Goal: Task Accomplishment & Management: Use online tool/utility

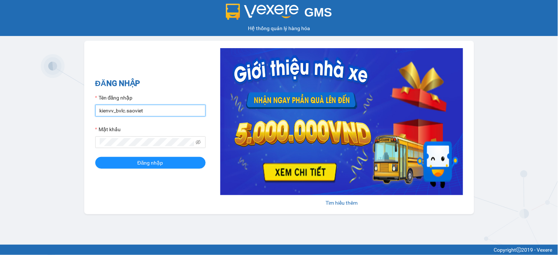
drag, startPoint x: 0, startPoint y: 0, endPoint x: 154, endPoint y: 111, distance: 189.4
click at [154, 111] on input "kienvv_bvlc.saoviet" at bounding box center [150, 111] width 110 height 12
type input "truongvv_hhlc.saoviet"
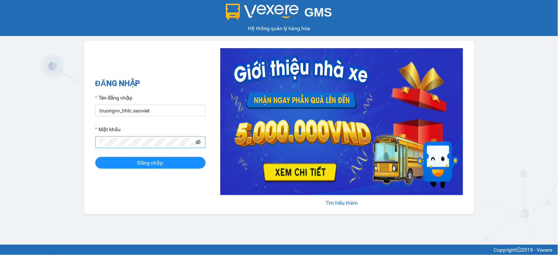
click at [197, 141] on icon "eye-invisible" at bounding box center [198, 142] width 5 height 5
click at [95, 157] on button "Đăng nhập" at bounding box center [150, 163] width 110 height 12
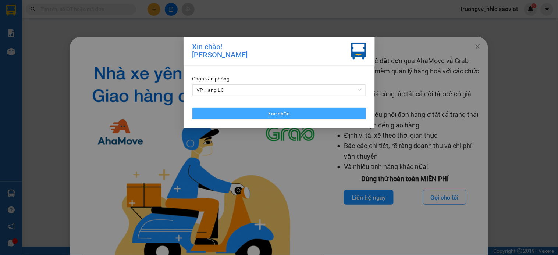
click at [288, 111] on span "Xác nhận" at bounding box center [279, 114] width 22 height 8
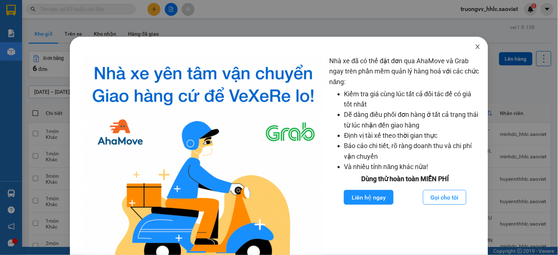
click at [471, 42] on span "Close" at bounding box center [477, 47] width 21 height 21
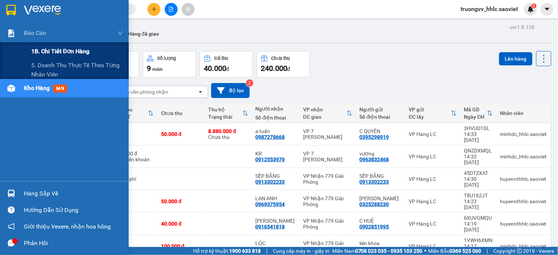
drag, startPoint x: 58, startPoint y: 64, endPoint x: 68, endPoint y: 56, distance: 12.8
click at [63, 64] on span "5. Doanh thu thực tế theo từng nhân viên" at bounding box center [77, 70] width 92 height 18
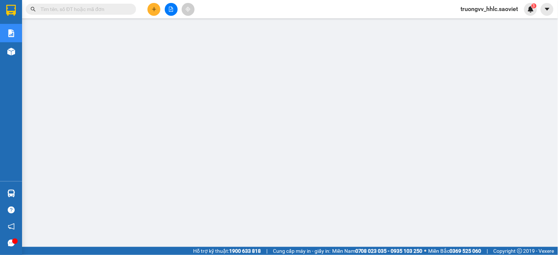
click at [93, 9] on input "text" at bounding box center [83, 9] width 87 height 8
paste input "SYNDS3G8"
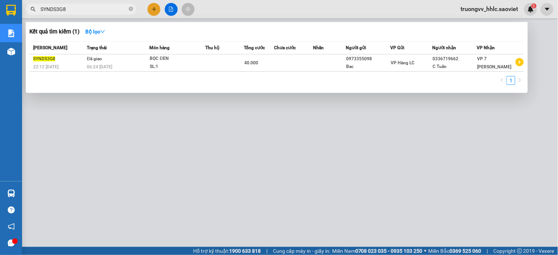
click at [348, 243] on div at bounding box center [279, 127] width 558 height 255
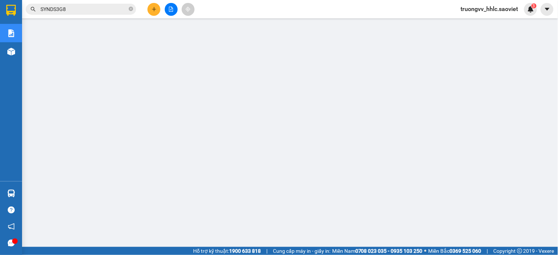
click at [96, 11] on input "SYNDS3G8" at bounding box center [83, 9] width 87 height 8
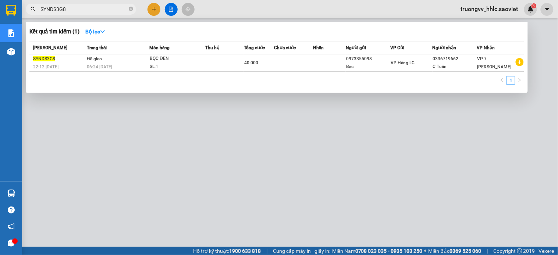
click at [96, 11] on input "SYNDS3G8" at bounding box center [83, 9] width 87 height 8
paste input "6ERB1S6V"
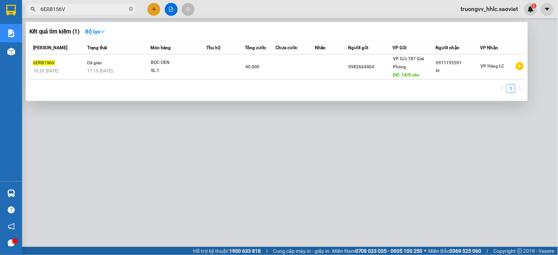
click at [188, 166] on div at bounding box center [279, 127] width 558 height 255
click at [87, 10] on input "6ERB1S6V" at bounding box center [83, 9] width 87 height 8
paste input "7HTF6FHW"
click at [195, 181] on div at bounding box center [279, 127] width 558 height 255
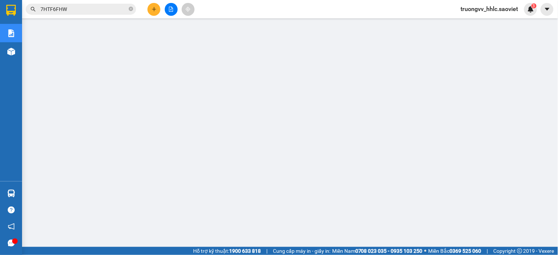
click at [76, 6] on input "7HTF6FHW" at bounding box center [83, 9] width 87 height 8
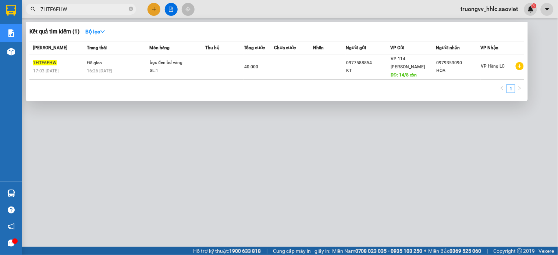
click at [76, 6] on input "7HTF6FHW" at bounding box center [83, 9] width 87 height 8
paste input "8R3C6PPC"
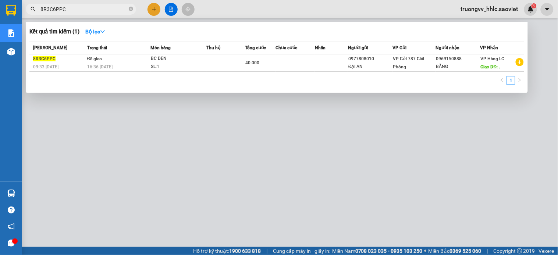
click at [193, 194] on div at bounding box center [279, 127] width 558 height 255
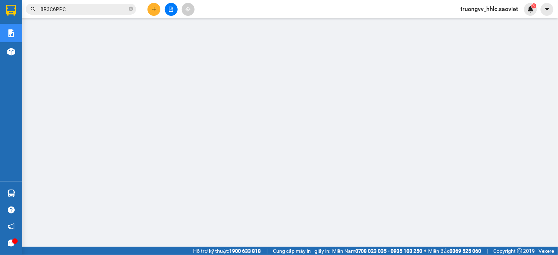
click at [93, 9] on input "8R3C6PPC" at bounding box center [83, 9] width 87 height 8
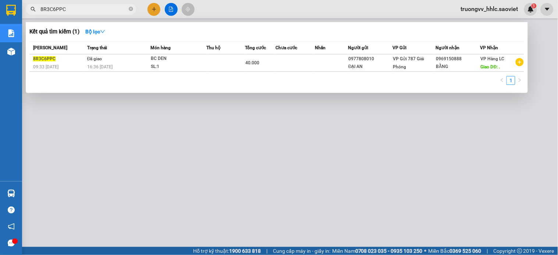
click at [93, 9] on input "8R3C6PPC" at bounding box center [83, 9] width 87 height 8
paste input "A2U5TKFN"
click at [100, 13] on input "A2U5TKFN" at bounding box center [83, 9] width 87 height 8
drag, startPoint x: 532, startPoint y: 158, endPoint x: 539, endPoint y: 178, distance: 20.6
click at [539, 178] on div at bounding box center [279, 127] width 558 height 255
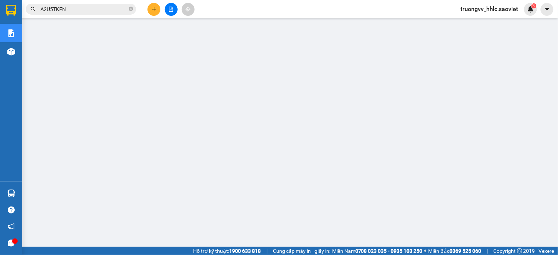
click at [79, 10] on input "A2U5TKFN" at bounding box center [83, 9] width 87 height 8
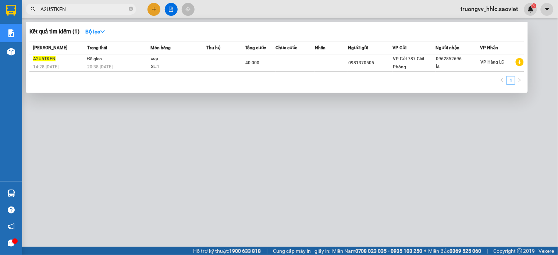
click at [79, 10] on input "A2U5TKFN" at bounding box center [83, 9] width 87 height 8
paste input "IIP62SNG"
click at [199, 218] on div at bounding box center [279, 127] width 558 height 255
click at [75, 11] on input "IIP62SNG" at bounding box center [83, 9] width 87 height 8
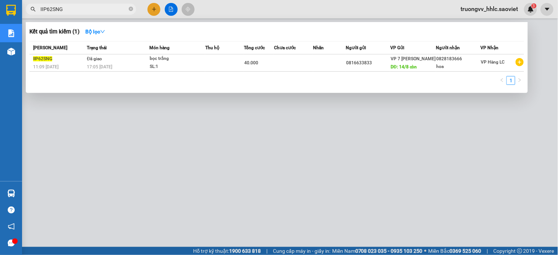
paste input "ZC9NNLMN"
click at [196, 169] on div at bounding box center [279, 127] width 558 height 255
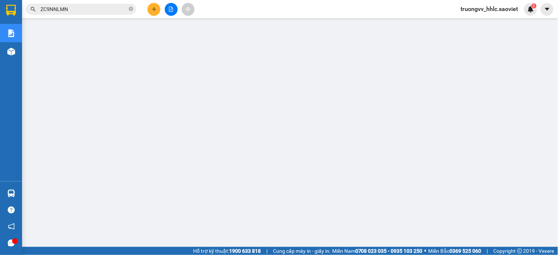
click at [98, 10] on input "ZC9NNLMN" at bounding box center [83, 9] width 87 height 8
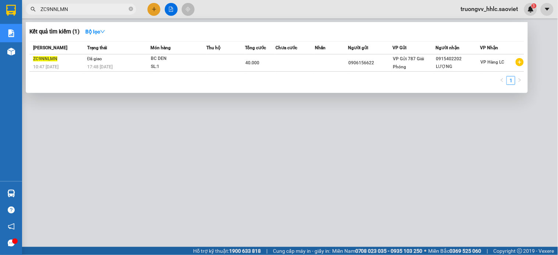
click at [98, 10] on input "ZC9NNLMN" at bounding box center [83, 9] width 87 height 8
paste input "IIP62SNG"
click at [264, 164] on div at bounding box center [279, 127] width 558 height 255
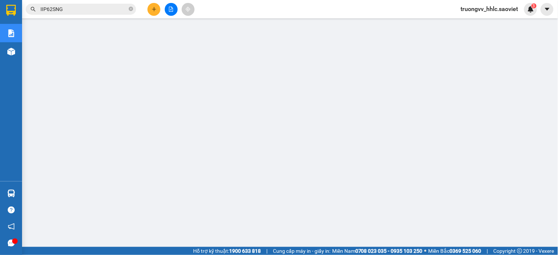
click at [105, 8] on input "IIP62SNG" at bounding box center [83, 9] width 87 height 8
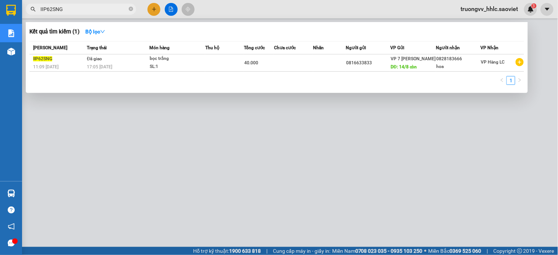
click at [105, 8] on input "IIP62SNG" at bounding box center [83, 9] width 87 height 8
paste input "6ERB1S6V"
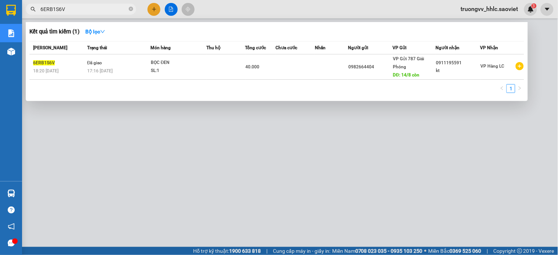
click at [192, 168] on div at bounding box center [279, 127] width 558 height 255
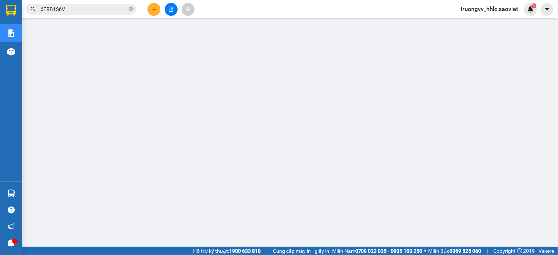
click at [97, 7] on input "6ERB1S6V" at bounding box center [83, 9] width 87 height 8
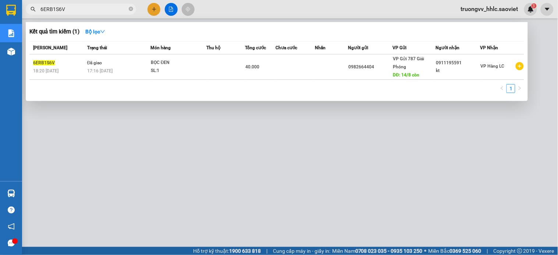
click at [97, 7] on input "6ERB1S6V" at bounding box center [83, 9] width 87 height 8
paste input "7HTF6FHW"
type input "7HTF6FHW"
click at [129, 9] on icon "close-circle" at bounding box center [131, 9] width 4 height 4
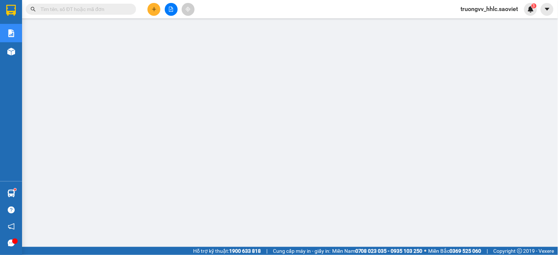
click at [113, 9] on input "text" at bounding box center [83, 9] width 87 height 8
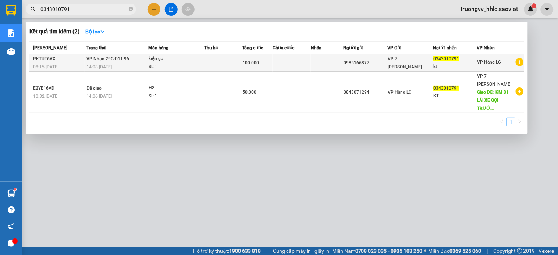
type input "0343010791"
click at [192, 63] on div "kiện gỗ" at bounding box center [176, 59] width 55 height 8
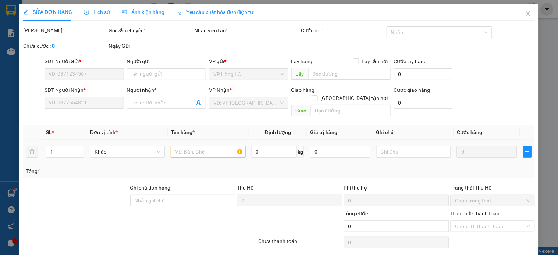
scroll to position [18, 0]
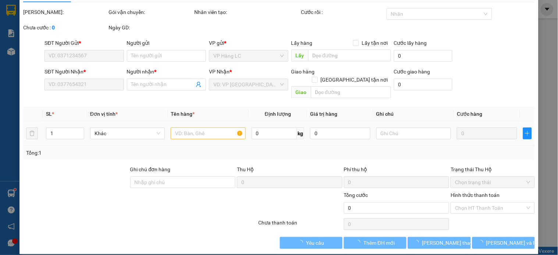
type input "0985166877"
type input "0343010791"
type input "kt"
type input "100.000"
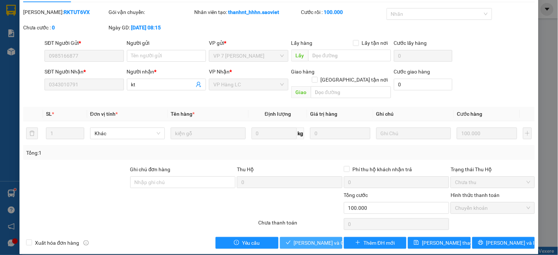
click at [313, 239] on span "[PERSON_NAME] và Giao hàng" at bounding box center [329, 243] width 71 height 8
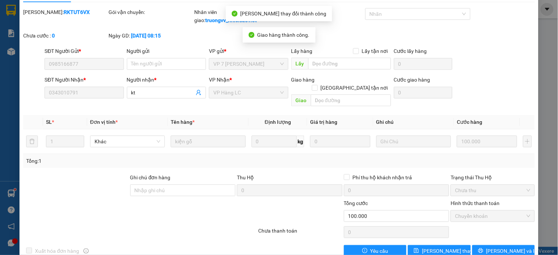
scroll to position [0, 0]
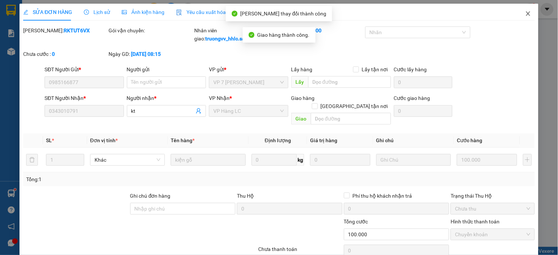
drag, startPoint x: 520, startPoint y: 12, endPoint x: 491, endPoint y: 20, distance: 30.8
click at [525, 12] on icon "close" at bounding box center [528, 14] width 6 height 6
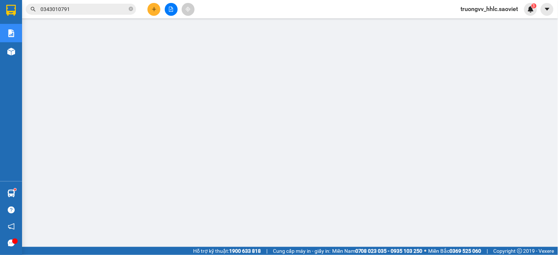
click at [129, 9] on icon "close-circle" at bounding box center [131, 9] width 4 height 4
click at [57, 10] on input "text" at bounding box center [83, 9] width 87 height 8
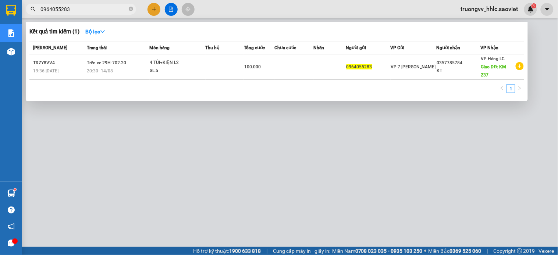
type input "0964055283"
click at [472, 13] on div at bounding box center [279, 127] width 558 height 255
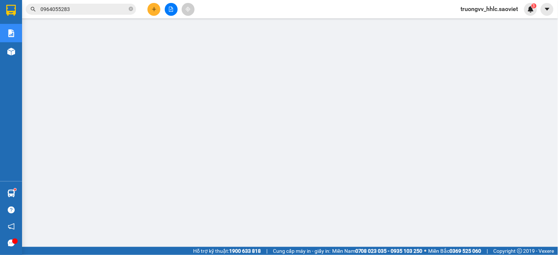
click at [466, 11] on span "truongvv_hhlc.saoviet" at bounding box center [489, 8] width 69 height 9
click at [465, 22] on li "Đăng xuất" at bounding box center [490, 23] width 70 height 12
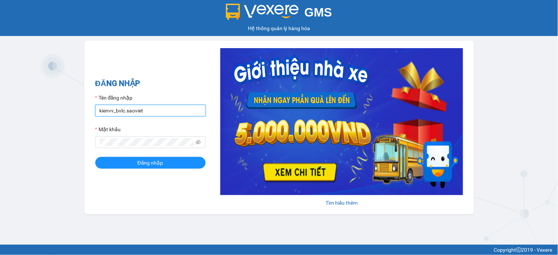
click at [170, 108] on input "kienvv_bvlc.saoviet" at bounding box center [150, 111] width 110 height 12
type input "duonglv_hhlc.saoviet"
click at [162, 110] on input "duonglv_hhlc.saoviet" at bounding box center [150, 111] width 110 height 12
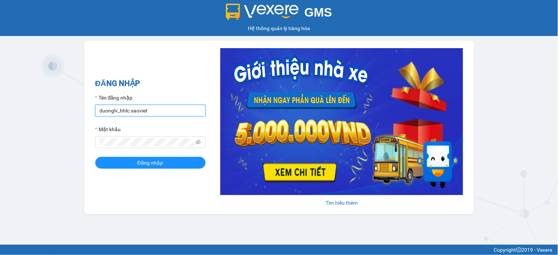
click at [162, 110] on input "duonglv_hhlc.saoviet" at bounding box center [150, 111] width 110 height 12
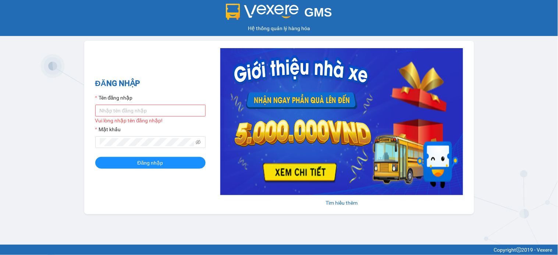
click at [169, 68] on div "ĐĂNG NHẬP Tên đăng nhập Vui lòng nhập tên đăng nhập! Mật khẩu Đăng nhập Tìm hiể…" at bounding box center [279, 128] width 390 height 174
click at [153, 114] on input "Tên đăng nhập" at bounding box center [150, 111] width 110 height 12
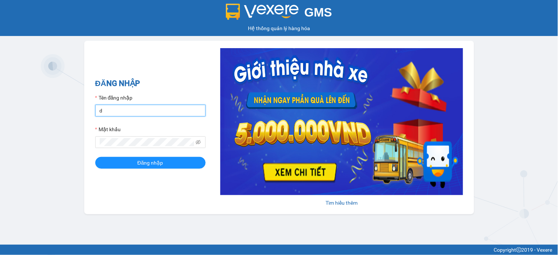
type input "duonglv_hhlc.saoviet"
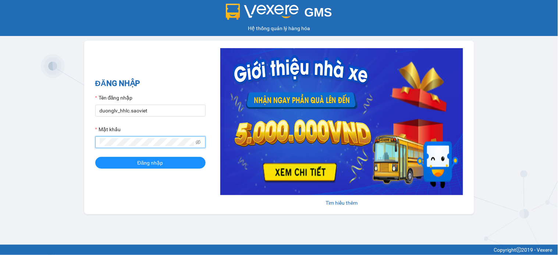
click at [95, 157] on button "Đăng nhập" at bounding box center [150, 163] width 110 height 12
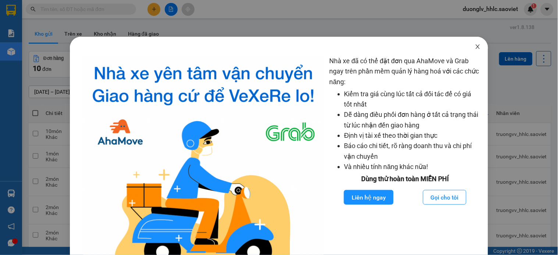
click at [476, 46] on icon "close" at bounding box center [478, 46] width 4 height 4
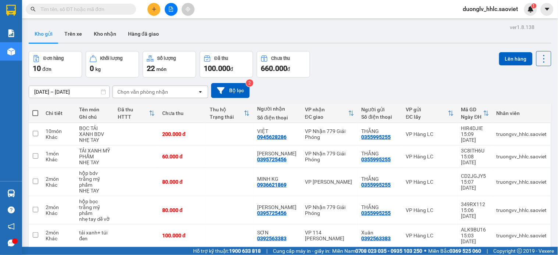
drag, startPoint x: 172, startPoint y: 6, endPoint x: 164, endPoint y: 0, distance: 9.8
click at [172, 7] on button at bounding box center [171, 9] width 13 height 13
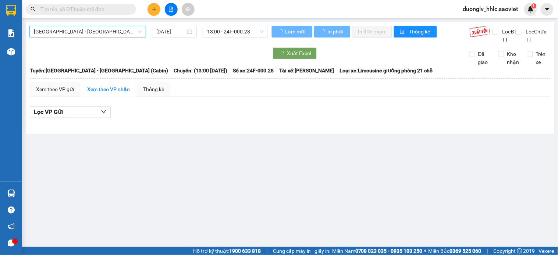
click at [117, 27] on div "Hà Nội - Lào Cai (Cabin)" at bounding box center [87, 32] width 117 height 12
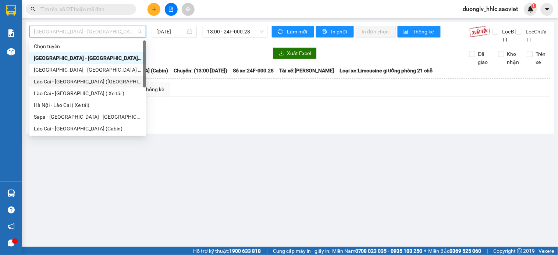
scroll to position [59, 0]
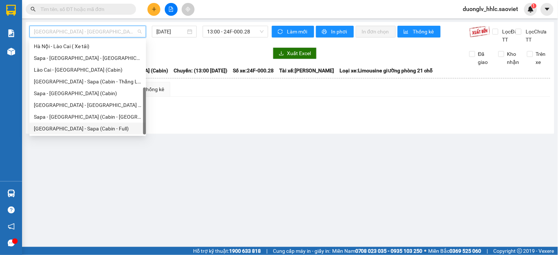
click at [97, 123] on div "Hà Nội - Sapa (Cabin - Full)" at bounding box center [87, 129] width 117 height 12
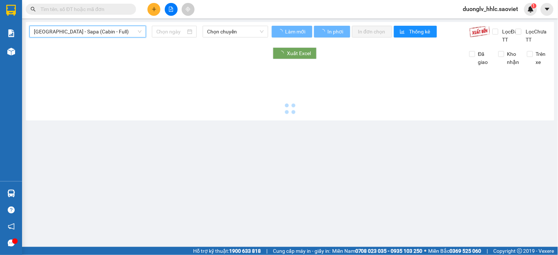
type input "15/08/2025"
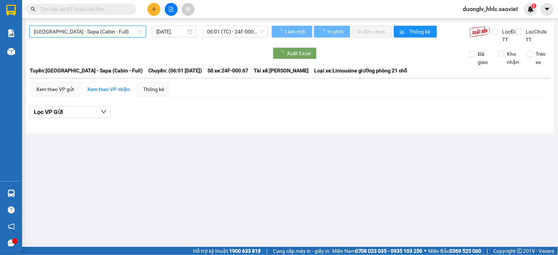
click at [237, 24] on div "Hà Nội - Sapa (Cabin - Full) Hà Nội - Sapa (Cabin - Full) 15/08/2025 06:01 (TC)…" at bounding box center [290, 78] width 528 height 112
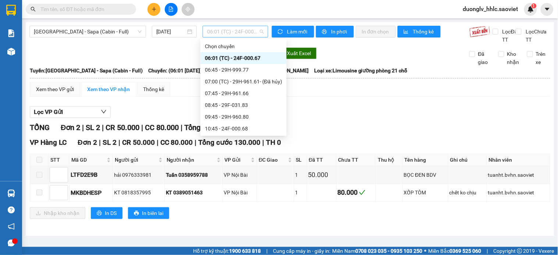
click at [236, 30] on span "06:01 (TC) - 24F-000.67" at bounding box center [235, 31] width 57 height 11
click at [246, 114] on div "09:45 - 29H-960.80" at bounding box center [243, 117] width 77 height 8
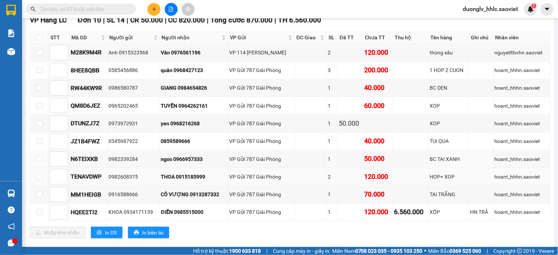
scroll to position [144, 0]
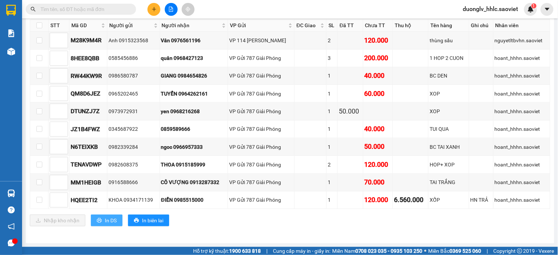
click at [111, 217] on span "In DS" at bounding box center [111, 221] width 12 height 8
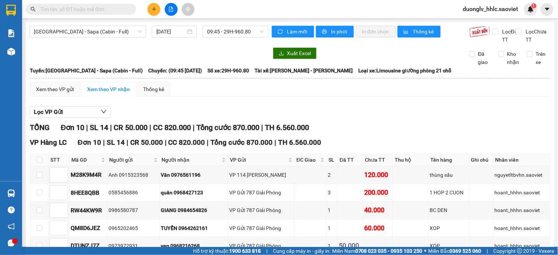
click at [231, 25] on div "Hà Nội - Sapa (Cabin - Full) 15/08/2025 09:45 - 29H-960.80 Làm mới In phơi In đ…" at bounding box center [290, 200] width 528 height 356
click at [232, 30] on span "09:45 - 29H-960.80" at bounding box center [235, 31] width 57 height 11
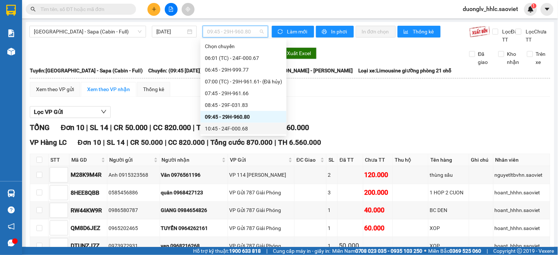
click at [245, 128] on div "10:45 - 24F-000.68" at bounding box center [243, 129] width 77 height 8
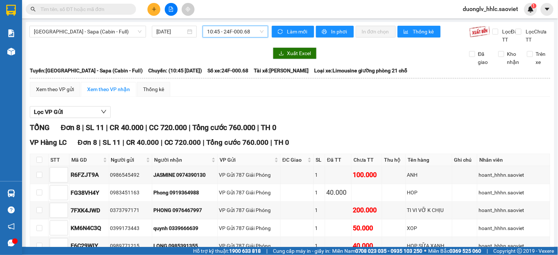
scroll to position [108, 0]
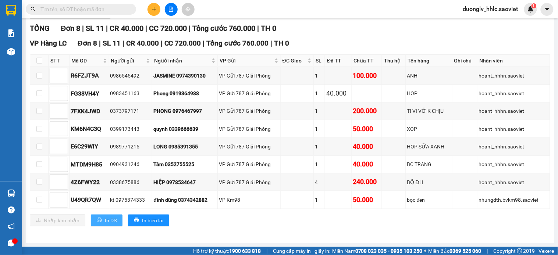
click at [109, 221] on span "In DS" at bounding box center [111, 221] width 12 height 8
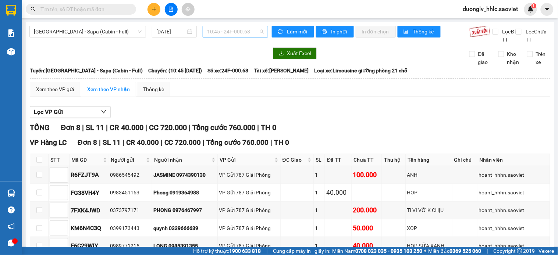
click at [240, 32] on span "10:45 - 24F-000.68" at bounding box center [235, 31] width 57 height 11
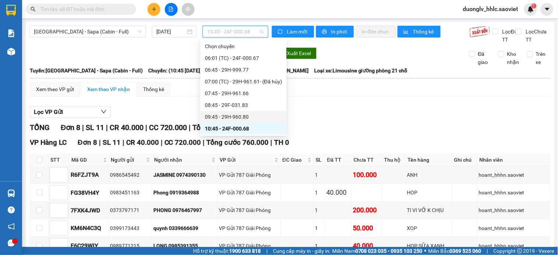
scroll to position [82, 0]
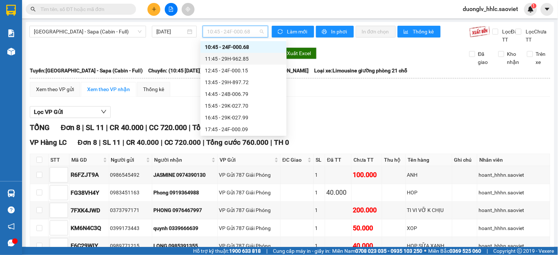
click at [238, 60] on div "11:45 - 29H-962.85" at bounding box center [243, 59] width 77 height 8
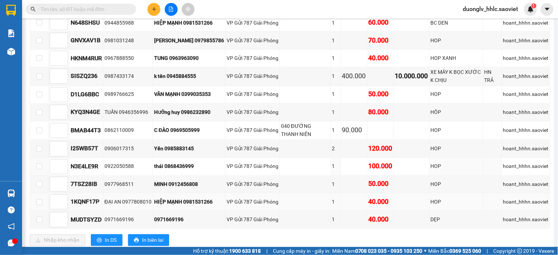
scroll to position [314, 0]
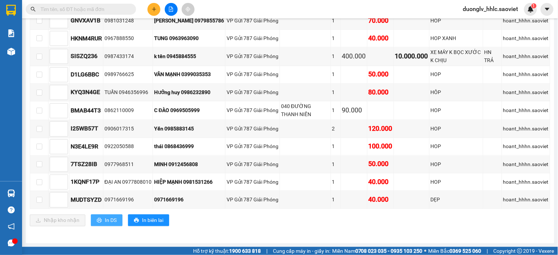
click at [112, 220] on span "In DS" at bounding box center [111, 221] width 12 height 8
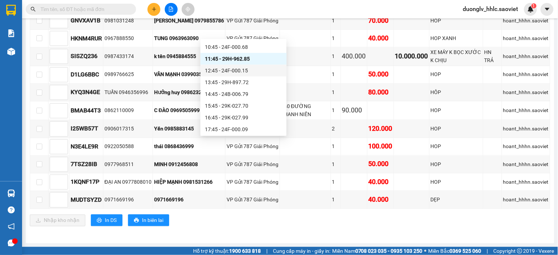
click at [243, 72] on div "12:45 - 24F-000.15" at bounding box center [243, 71] width 77 height 8
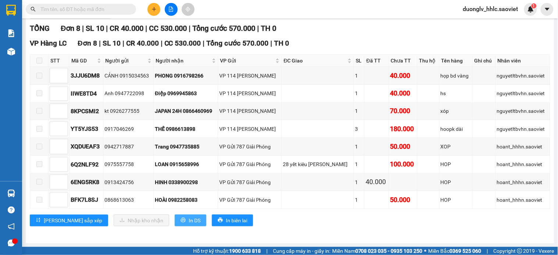
click at [189, 222] on span "In DS" at bounding box center [195, 221] width 12 height 8
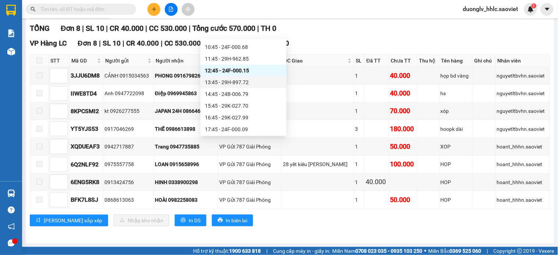
click at [245, 85] on div "13:45 - 29H-897.72" at bounding box center [243, 82] width 77 height 8
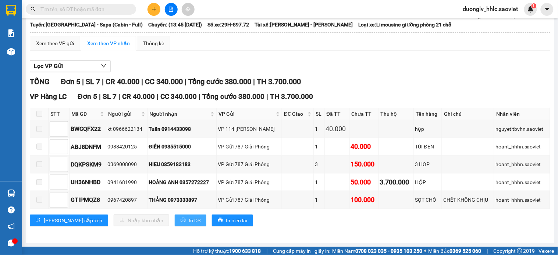
click at [189, 220] on span "In DS" at bounding box center [195, 221] width 12 height 8
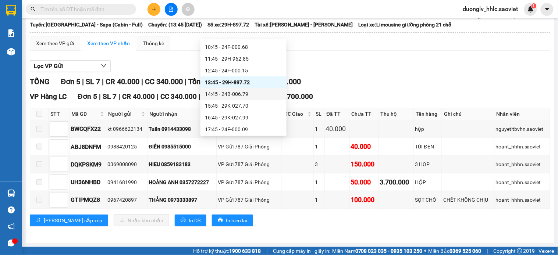
click at [358, 128] on div "Lọc VP Gửi TỔNG Đơn 5 | SL 7 | CR 40.000 | CC 340.000 | Tổng cước 380.000 | TH…" at bounding box center [290, 146] width 520 height 179
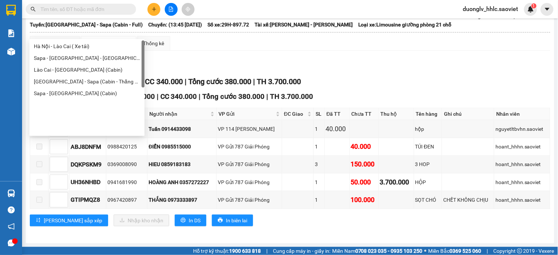
click at [84, 15] on div "Hà Nội - Lào Cai (Giường)" at bounding box center [87, 11] width 106 height 8
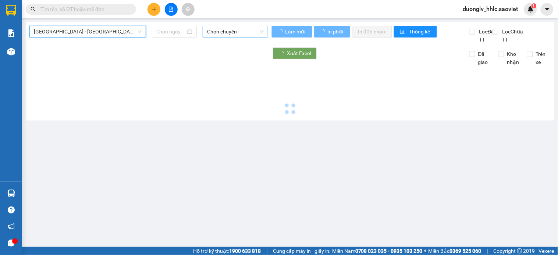
click at [230, 34] on span "Chọn chuyến" at bounding box center [235, 31] width 57 height 11
type input "15/08/2025"
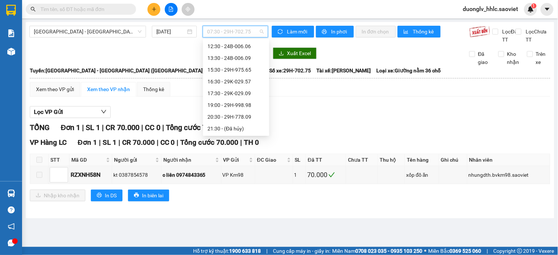
click at [243, 27] on div "09:30 - 29H-975.69" at bounding box center [235, 23] width 57 height 8
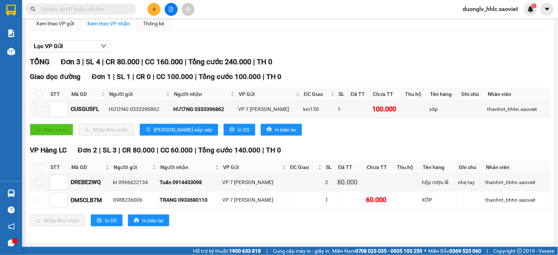
click at [38, 172] on th at bounding box center [39, 167] width 18 height 12
click at [38, 170] on input "checkbox" at bounding box center [39, 167] width 6 height 6
checkbox input "true"
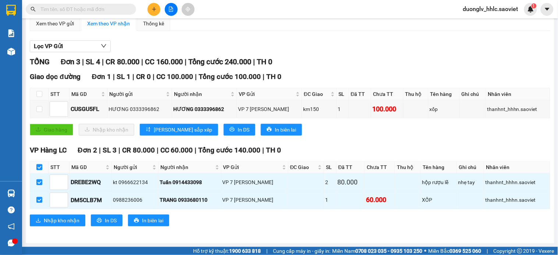
click at [38, 170] on input "checkbox" at bounding box center [39, 167] width 6 height 6
checkbox input "false"
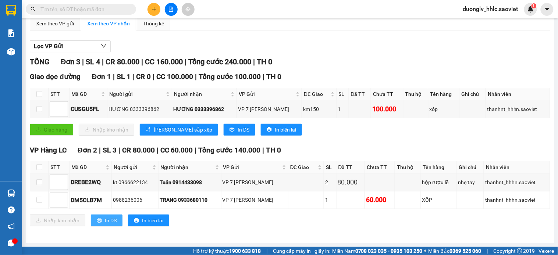
click at [101, 222] on button "In DS" at bounding box center [107, 221] width 32 height 12
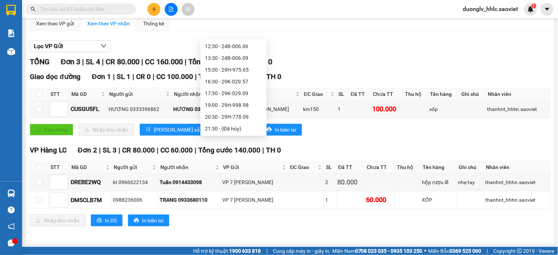
click at [234, 39] on div "11:30 - 29H-972.24" at bounding box center [233, 35] width 57 height 8
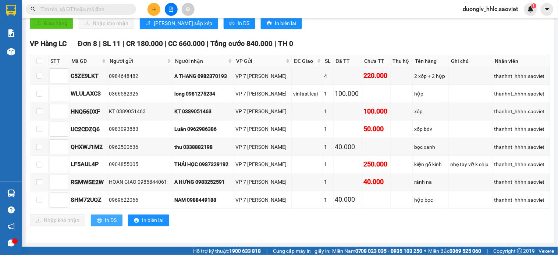
click at [105, 220] on span "In DS" at bounding box center [111, 221] width 12 height 8
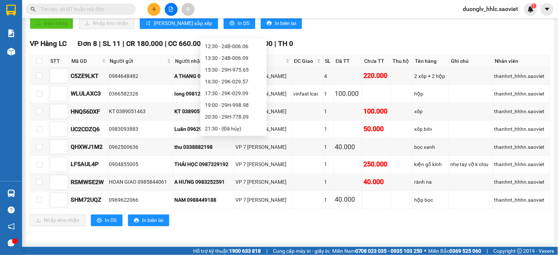
click at [242, 50] on div "12:30 - 24B-006.06" at bounding box center [233, 46] width 57 height 8
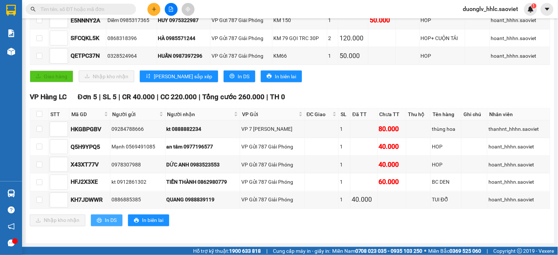
click at [104, 220] on button "In DS" at bounding box center [107, 221] width 32 height 12
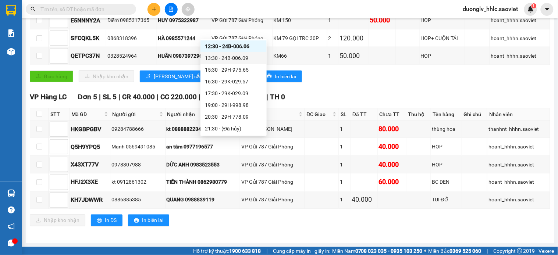
click at [237, 62] on div "13:30 - 24B-006.09" at bounding box center [233, 58] width 57 height 8
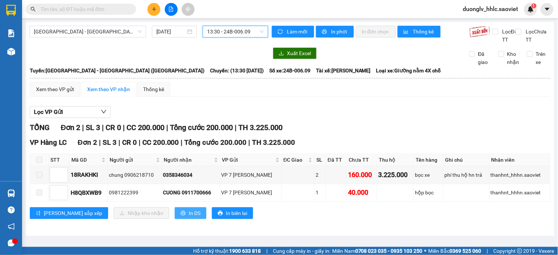
click at [189, 217] on span "In DS" at bounding box center [195, 213] width 12 height 8
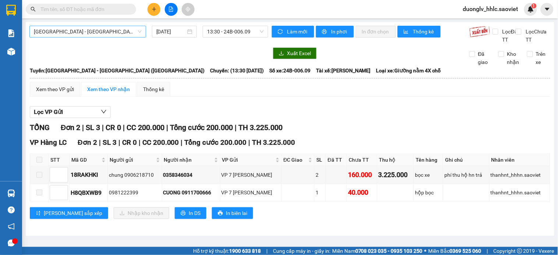
click at [104, 35] on span "Hà Nội - Lào Cai (Giường)" at bounding box center [88, 31] width 108 height 11
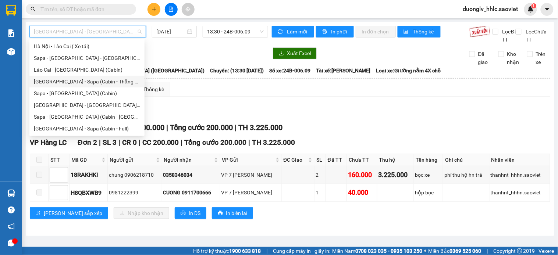
click at [93, 82] on div "Hà Nội - Sapa (Cabin - Thăng Long)" at bounding box center [87, 82] width 106 height 8
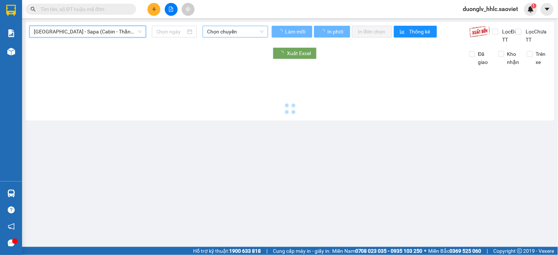
type input "15/08/2025"
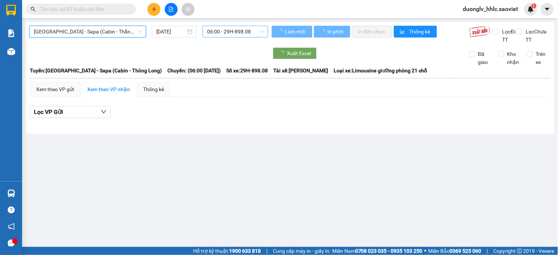
click at [252, 31] on span "06:00 - 29H-898.08" at bounding box center [235, 31] width 57 height 11
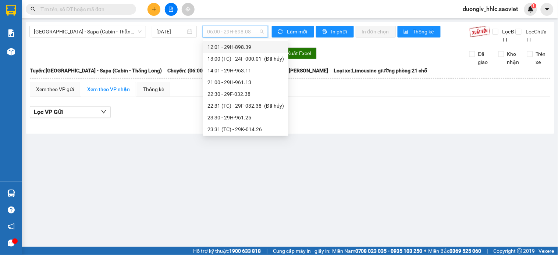
click at [248, 51] on div "12:01 - 29H-898.39" at bounding box center [245, 47] width 76 height 8
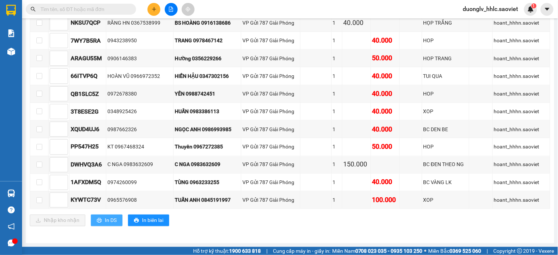
click at [101, 224] on span "printer" at bounding box center [99, 221] width 5 height 6
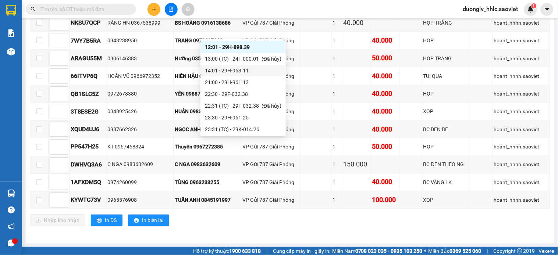
click at [237, 75] on div "14:01 - 29H-963.11" at bounding box center [243, 71] width 76 height 8
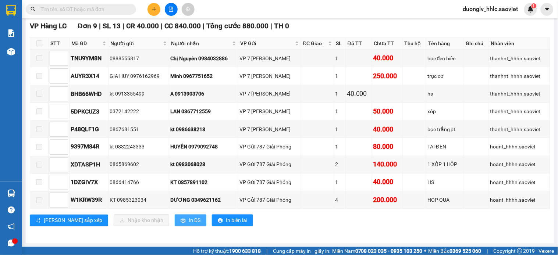
click at [189, 218] on span "In DS" at bounding box center [195, 221] width 12 height 8
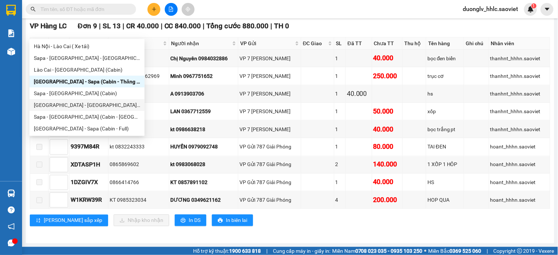
click at [89, 108] on div "Hà Nội - Lào Cai - Sapa (Giường)" at bounding box center [87, 105] width 106 height 8
type input "15/08/2025"
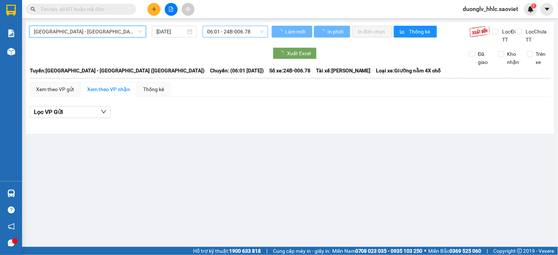
click at [248, 28] on span "06:01 - 24B-006.78" at bounding box center [235, 31] width 57 height 11
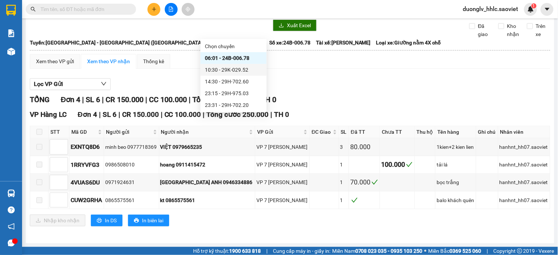
click at [238, 70] on div "10:30 - 29K-029.52" at bounding box center [233, 70] width 57 height 8
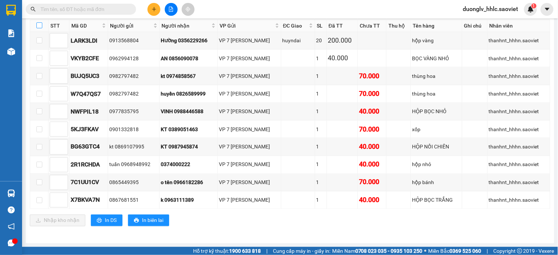
click at [40, 28] on input "checkbox" at bounding box center [39, 25] width 6 height 6
checkbox input "true"
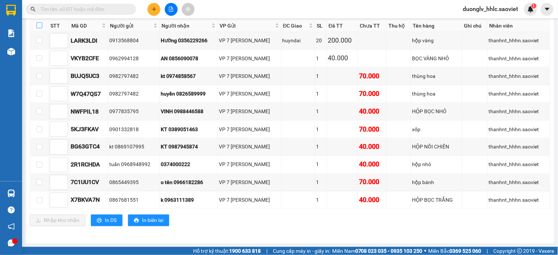
checkbox input "true"
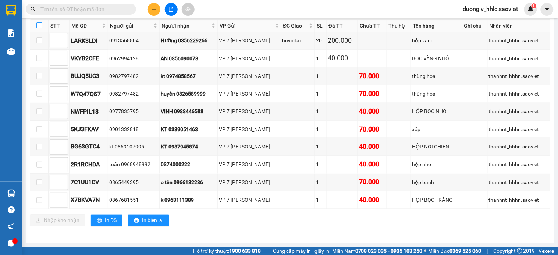
checkbox input "true"
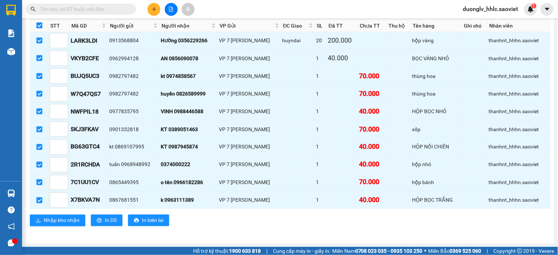
click at [40, 28] on input "checkbox" at bounding box center [39, 25] width 6 height 6
checkbox input "false"
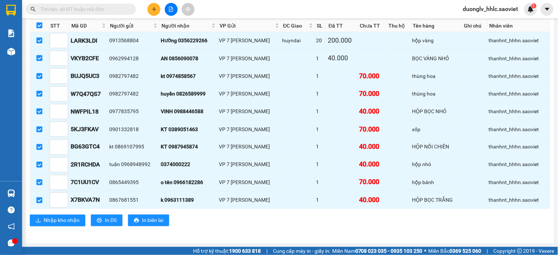
checkbox input "false"
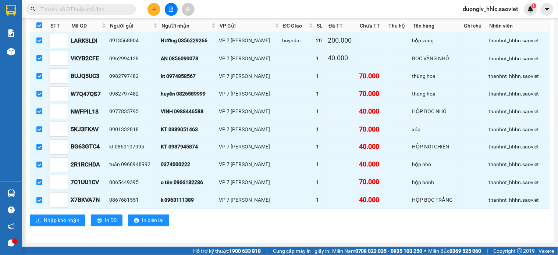
checkbox input "false"
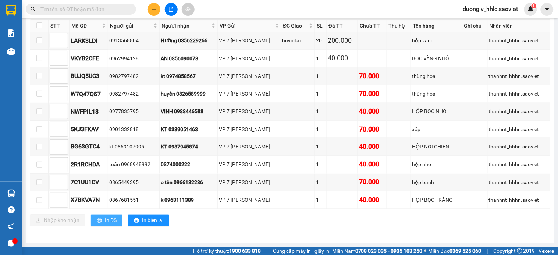
click at [103, 219] on button "In DS" at bounding box center [107, 221] width 32 height 12
drag, startPoint x: 116, startPoint y: 34, endPoint x: 109, endPoint y: 43, distance: 11.3
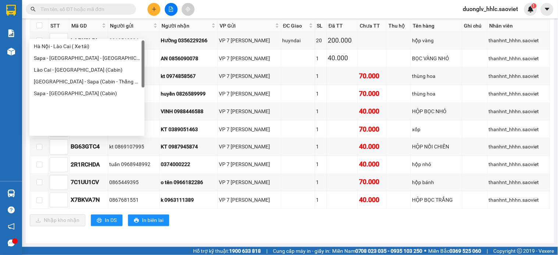
drag, startPoint x: 82, startPoint y: 62, endPoint x: 138, endPoint y: 52, distance: 56.0
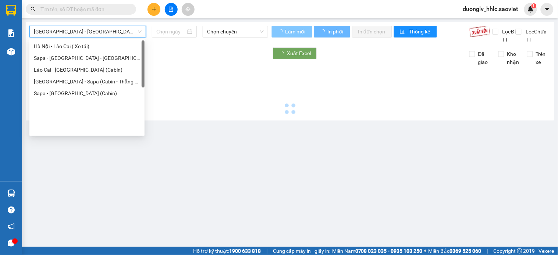
type input "15/08/2025"
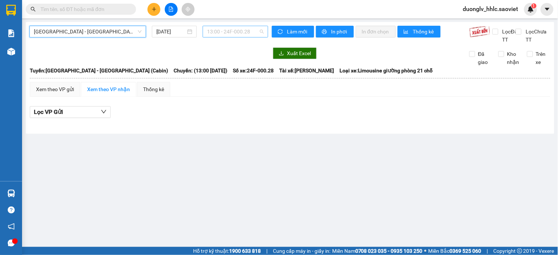
click at [237, 30] on span "13:00 - 24F-000.28" at bounding box center [235, 31] width 57 height 11
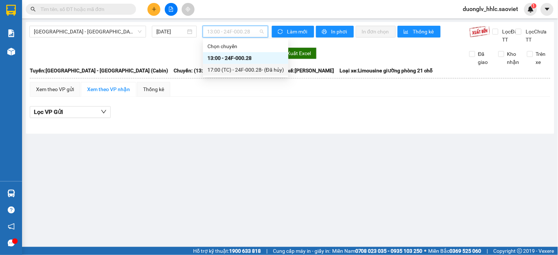
click at [243, 118] on div at bounding box center [290, 118] width 520 height 0
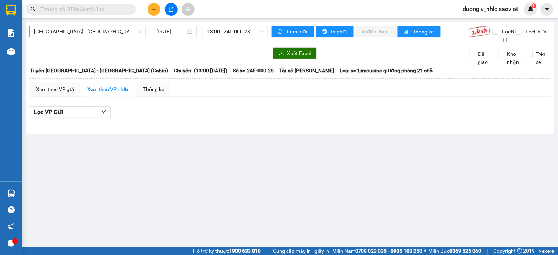
click at [76, 35] on span "Hà Nội - Lào Cai (Cabin)" at bounding box center [88, 31] width 108 height 11
click at [77, 9] on input "text" at bounding box center [83, 9] width 87 height 8
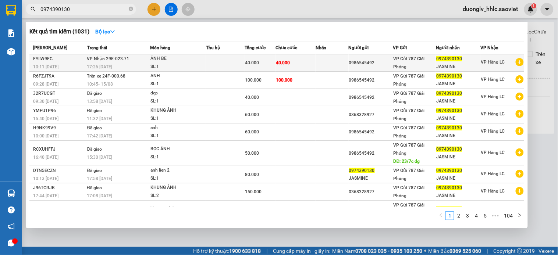
type input "0974390130"
click at [306, 57] on td "40.000" at bounding box center [295, 62] width 40 height 17
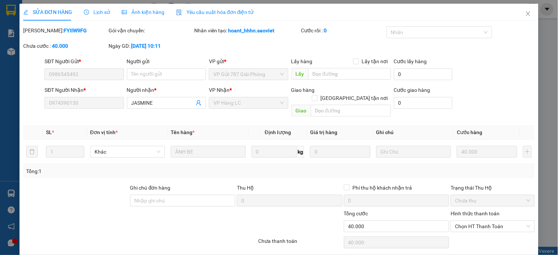
type input "0986545492"
type input "0974390130"
type input "JASMINE"
type input "40.000"
drag, startPoint x: 489, startPoint y: 222, endPoint x: 487, endPoint y: 228, distance: 7.1
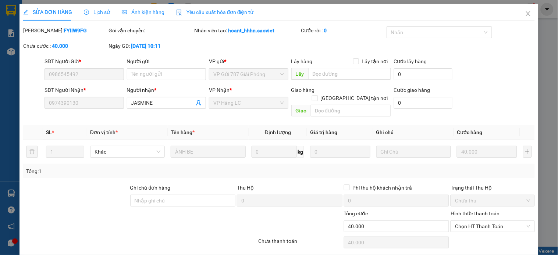
click at [489, 222] on span "Chọn HT Thanh Toán" at bounding box center [492, 226] width 75 height 11
click at [485, 230] on div "Tại văn phòng" at bounding box center [487, 233] width 74 height 8
type input "0"
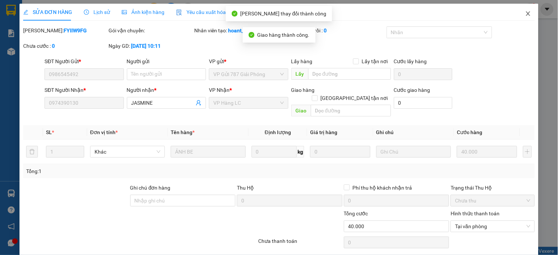
click at [525, 14] on icon "close" at bounding box center [528, 14] width 6 height 6
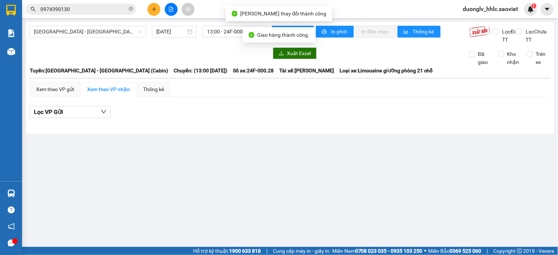
click at [90, 11] on input "0974390130" at bounding box center [83, 9] width 87 height 8
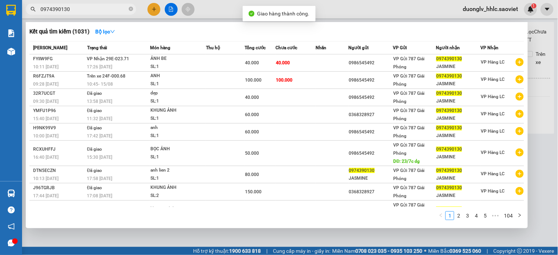
click at [90, 11] on input "0974390130" at bounding box center [83, 9] width 87 height 8
click at [129, 11] on icon "close-circle" at bounding box center [131, 9] width 4 height 4
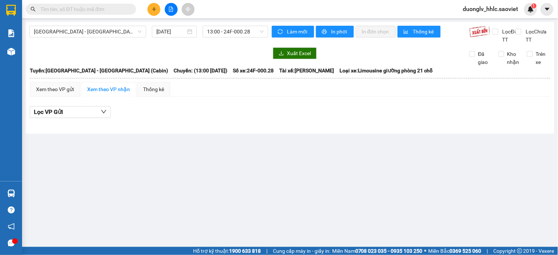
drag, startPoint x: 108, startPoint y: 10, endPoint x: 112, endPoint y: 11, distance: 3.8
click at [108, 10] on input "text" at bounding box center [83, 9] width 87 height 8
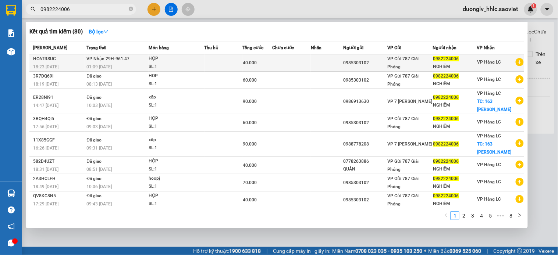
type input "0982224006"
click at [326, 64] on td at bounding box center [327, 62] width 32 height 17
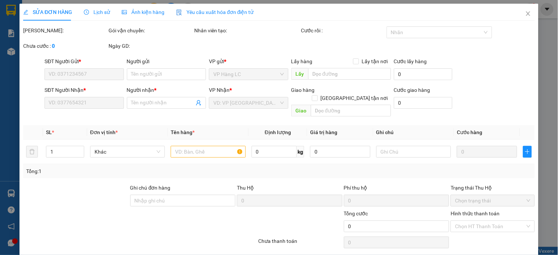
type input "0985303102"
type input "0982224006"
type input "NGHIÊM"
type input "40.000"
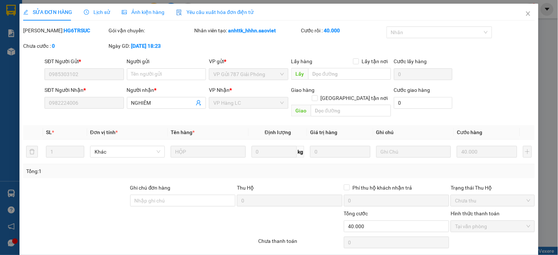
drag, startPoint x: 307, startPoint y: 234, endPoint x: 308, endPoint y: 230, distance: 3.8
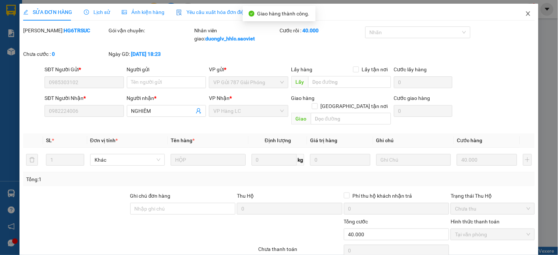
click at [518, 15] on span "Close" at bounding box center [528, 14] width 21 height 21
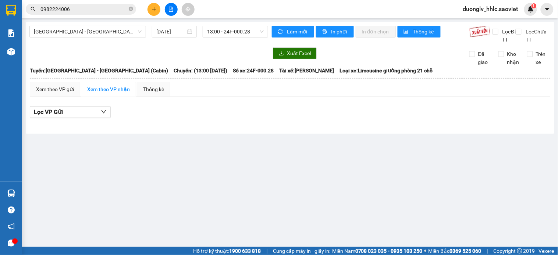
click at [79, 11] on input "0982224006" at bounding box center [83, 9] width 87 height 8
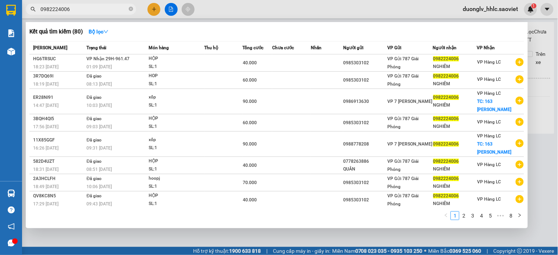
click at [79, 11] on input "0982224006" at bounding box center [83, 9] width 87 height 8
click at [94, 8] on input "0982224006" at bounding box center [83, 9] width 87 height 8
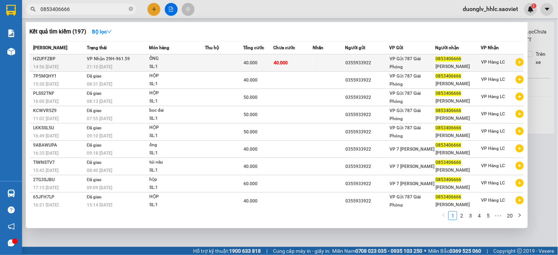
type input "0853406666"
click at [308, 60] on td "40.000" at bounding box center [292, 62] width 39 height 17
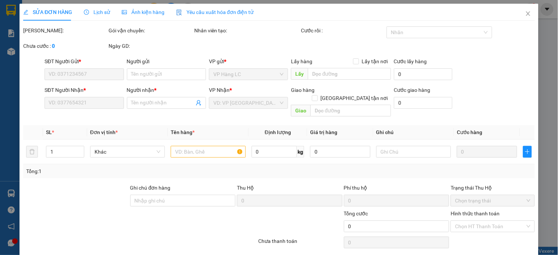
type input "0355933922"
type input "0853406666"
type input "NGỌC LAN"
type input "40.000"
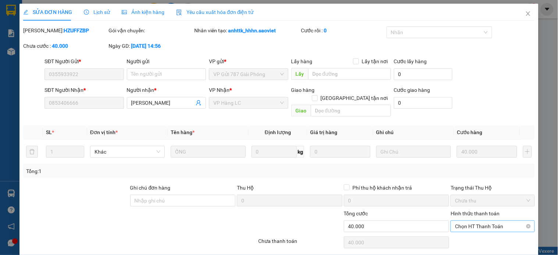
click at [469, 221] on span "Chọn HT Thanh Toán" at bounding box center [492, 226] width 75 height 11
click at [473, 229] on div "Tại văn phòng" at bounding box center [487, 233] width 74 height 8
type input "0"
click at [466, 221] on span "Tại văn phòng" at bounding box center [492, 226] width 75 height 11
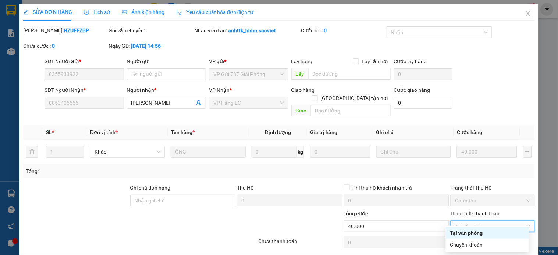
click at [469, 229] on div "Tại văn phòng" at bounding box center [487, 233] width 74 height 8
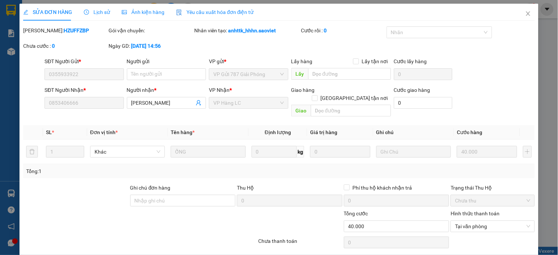
click at [298, 241] on div "SỬA ĐƠN HÀNG Lịch sử Ảnh kiện hàng Yêu cầu xuất hóa đơn điện tử Total Paid Fee …" at bounding box center [278, 138] width 519 height 269
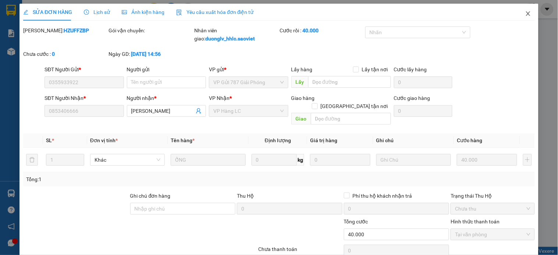
click at [520, 17] on span "Close" at bounding box center [528, 14] width 21 height 21
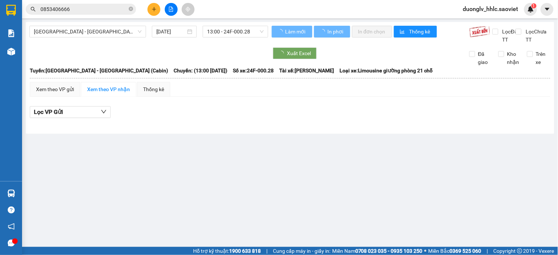
click at [105, 10] on input "0853406666" at bounding box center [83, 9] width 87 height 8
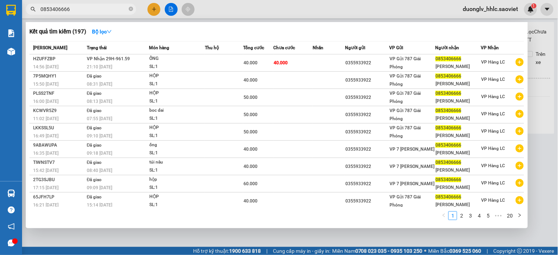
click at [105, 10] on input "0853406666" at bounding box center [83, 9] width 87 height 8
click at [131, 7] on icon "close-circle" at bounding box center [131, 9] width 4 height 4
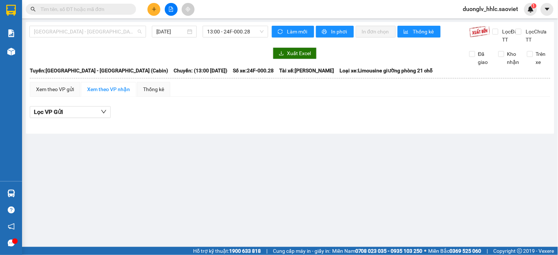
drag, startPoint x: 107, startPoint y: 35, endPoint x: 100, endPoint y: 41, distance: 8.6
click at [106, 35] on span "Hà Nội - Lào Cai (Cabin)" at bounding box center [88, 31] width 108 height 11
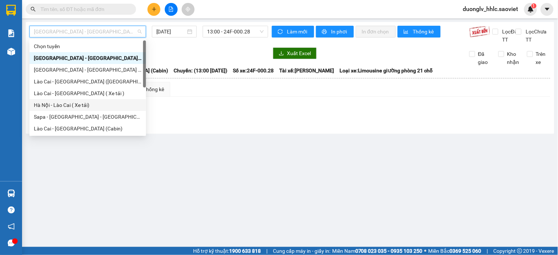
click at [83, 103] on div "Hà Nội - Lào Cai ( Xe tải)" at bounding box center [88, 105] width 108 height 8
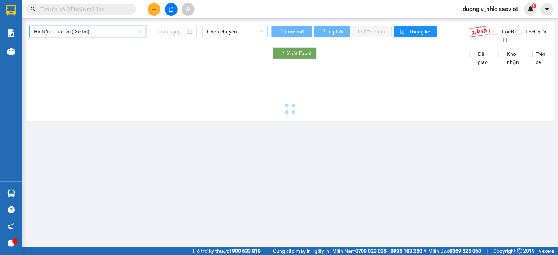
type input "15/08/2025"
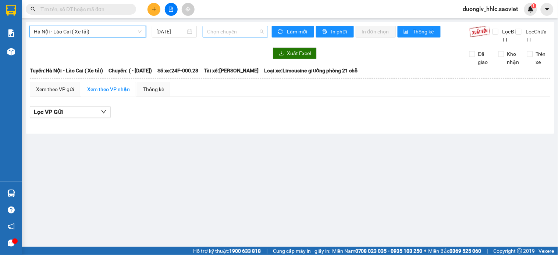
click at [222, 31] on span "Chọn chuyến" at bounding box center [235, 31] width 57 height 11
click at [98, 31] on span "Hà Nội - Lào Cai ( Xe tải)" at bounding box center [88, 31] width 108 height 11
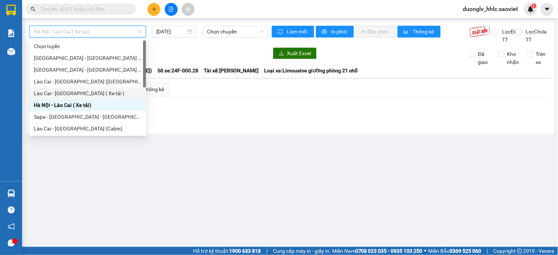
click at [88, 90] on div "Lào Cai - Hà Nội ( Xe tải )" at bounding box center [88, 93] width 108 height 8
type input "15/08/2025"
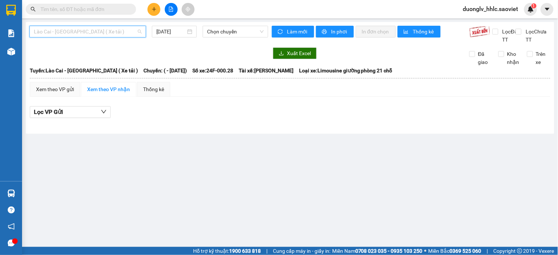
click at [92, 30] on span "Lào Cai - Hà Nội ( Xe tải )" at bounding box center [88, 31] width 108 height 11
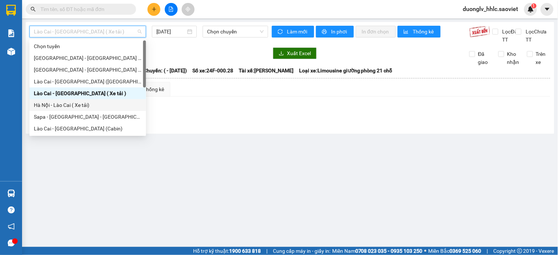
click at [65, 100] on div "Hà Nội - Lào Cai ( Xe tải)" at bounding box center [87, 105] width 117 height 12
type input "15/08/2025"
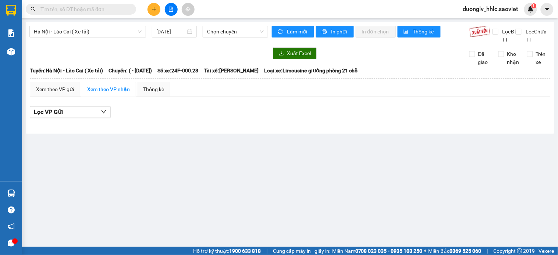
click at [87, 39] on div "Hà Nội - Lào Cai ( Xe tải) 15/08/2025 Chọn chuyến" at bounding box center [148, 35] width 239 height 18
click at [85, 36] on span "Hà Nội - Lào Cai ( Xe tải)" at bounding box center [88, 31] width 108 height 11
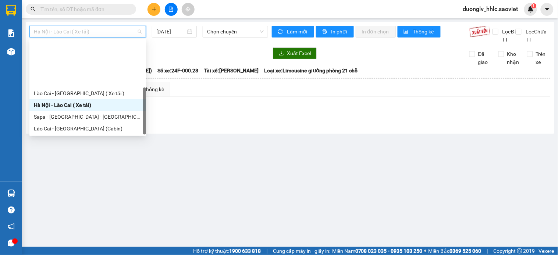
click at [86, 183] on div "Hà Nội - Sapa (Cabin - Full)" at bounding box center [88, 187] width 108 height 8
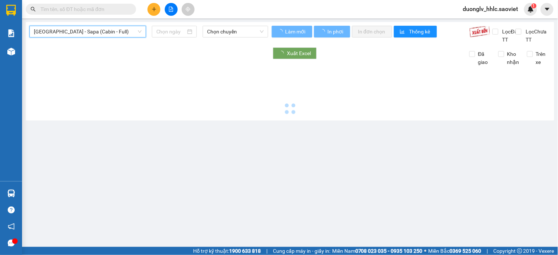
type input "15/08/2025"
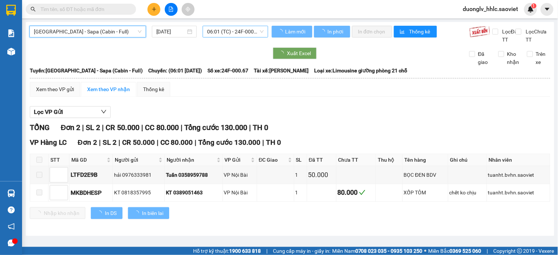
click at [217, 37] on div "06:01 (TC) - 24F-000.67" at bounding box center [235, 32] width 65 height 12
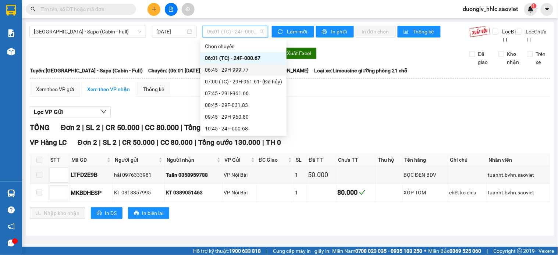
click at [377, 118] on div "Lọc VP Gửi" at bounding box center [290, 112] width 520 height 12
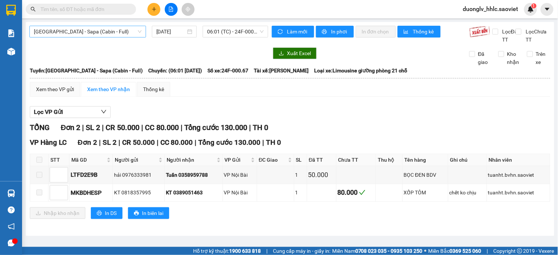
drag, startPoint x: 99, startPoint y: 39, endPoint x: 100, endPoint y: 36, distance: 4.0
click at [99, 38] on div "Hà Nội - Sapa (Cabin - Full) 15/08/2025 06:01 (TC) - 24F-000.67" at bounding box center [148, 35] width 239 height 18
click at [101, 32] on span "Hà Nội - Sapa (Cabin - Full)" at bounding box center [88, 31] width 108 height 11
click at [100, 14] on span at bounding box center [81, 9] width 110 height 11
click at [101, 10] on input "text" at bounding box center [83, 9] width 87 height 8
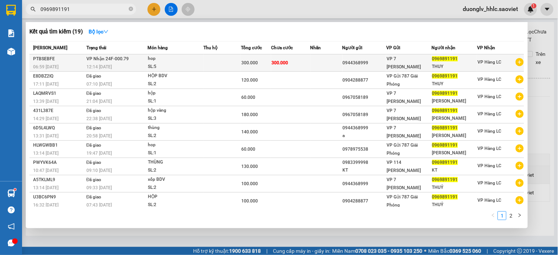
type input "0969891191"
click at [181, 57] on div "hop" at bounding box center [175, 59] width 55 height 8
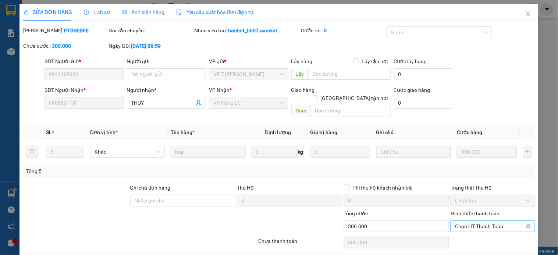
click at [474, 221] on span "Chọn HT Thanh Toán" at bounding box center [492, 226] width 75 height 11
click at [474, 227] on div "Tại văn phòng" at bounding box center [487, 233] width 83 height 12
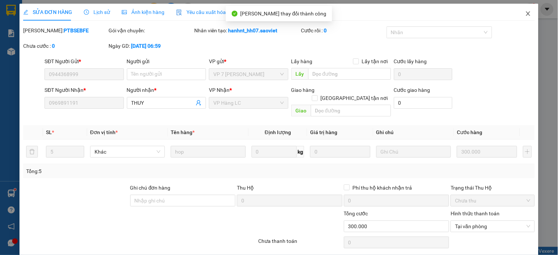
click at [519, 10] on span "Close" at bounding box center [528, 14] width 21 height 21
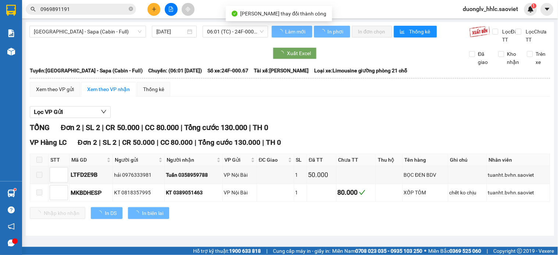
click at [470, 12] on span "duonglv_hhlc.saoviet" at bounding box center [490, 8] width 67 height 9
click at [476, 18] on li "Đăng xuất" at bounding box center [491, 23] width 68 height 12
